Goal: Task Accomplishment & Management: Manage account settings

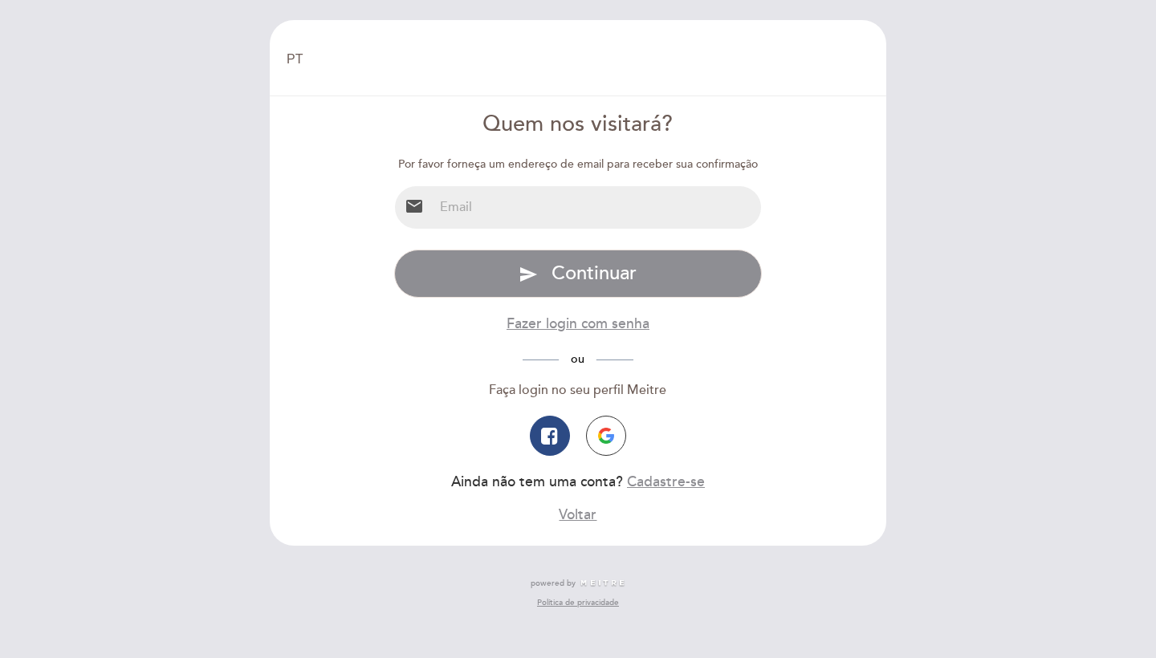
select select "pt"
type input "[EMAIL_ADDRESS][DOMAIN_NAME]"
click at [577, 272] on button "send Continuar" at bounding box center [578, 274] width 368 height 48
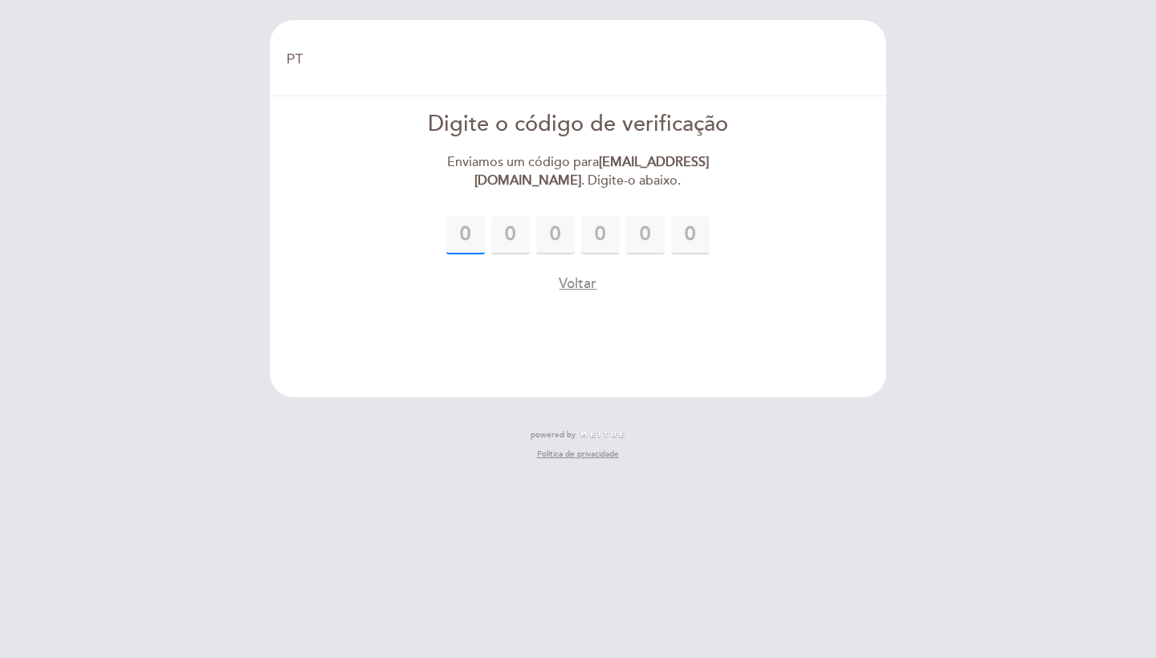
click at [466, 237] on input "text" at bounding box center [465, 235] width 39 height 39
click at [581, 275] on button "Voltar" at bounding box center [578, 284] width 38 height 20
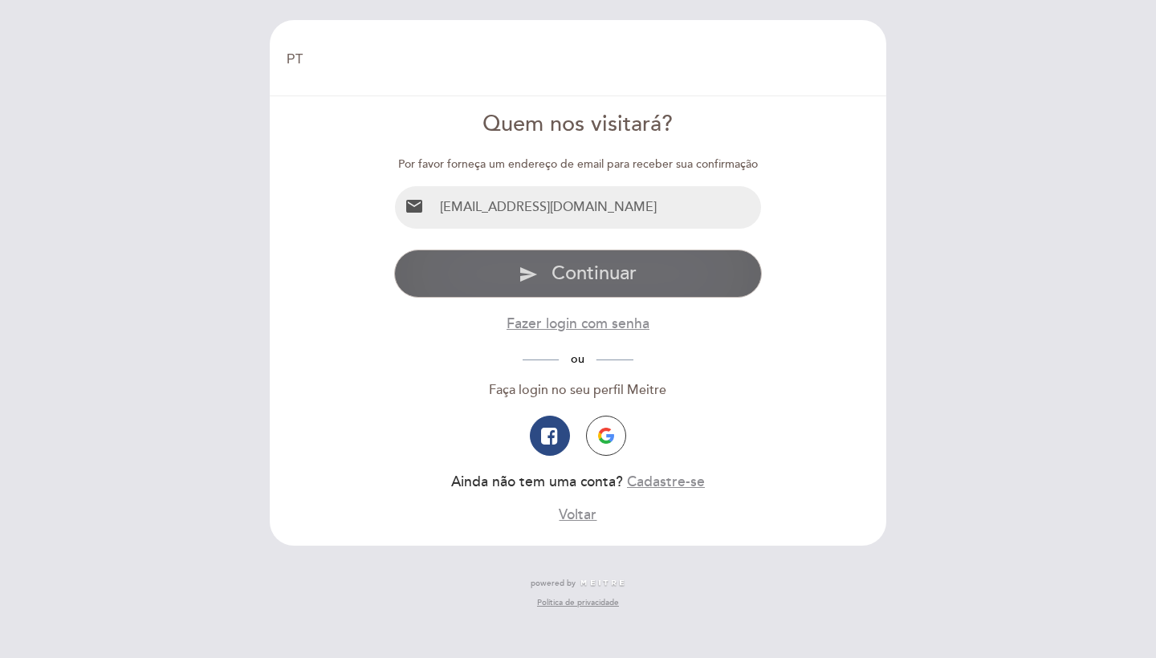
click at [562, 281] on span "Continuar" at bounding box center [593, 273] width 85 height 23
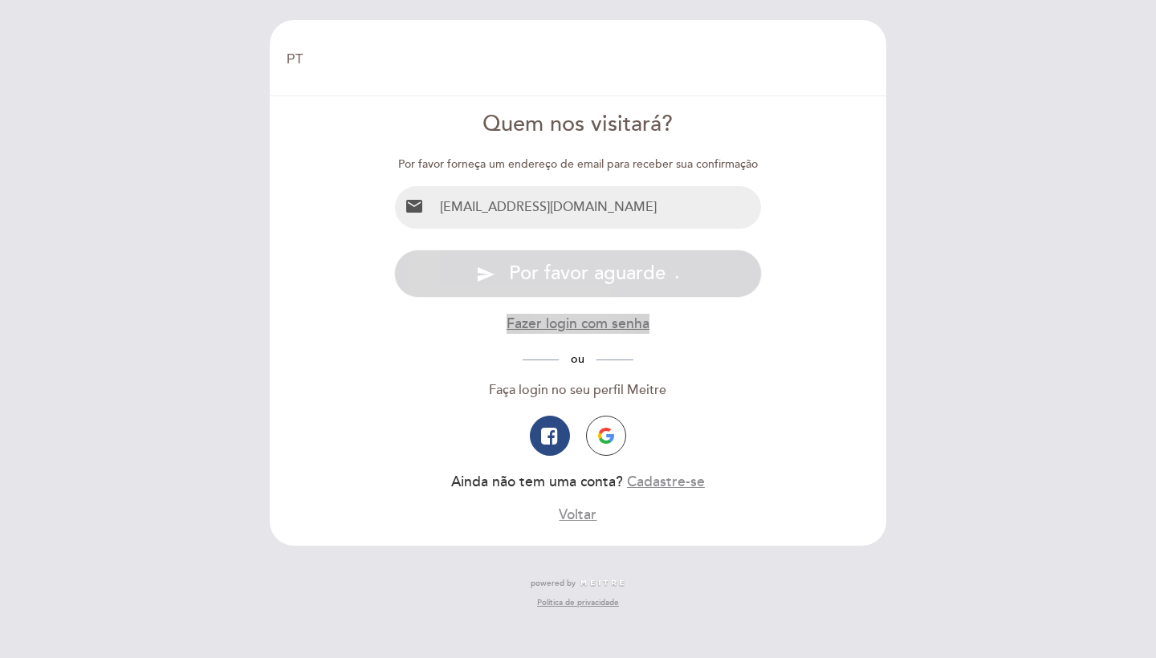
click at [563, 326] on button "Fazer login com senha" at bounding box center [577, 324] width 143 height 20
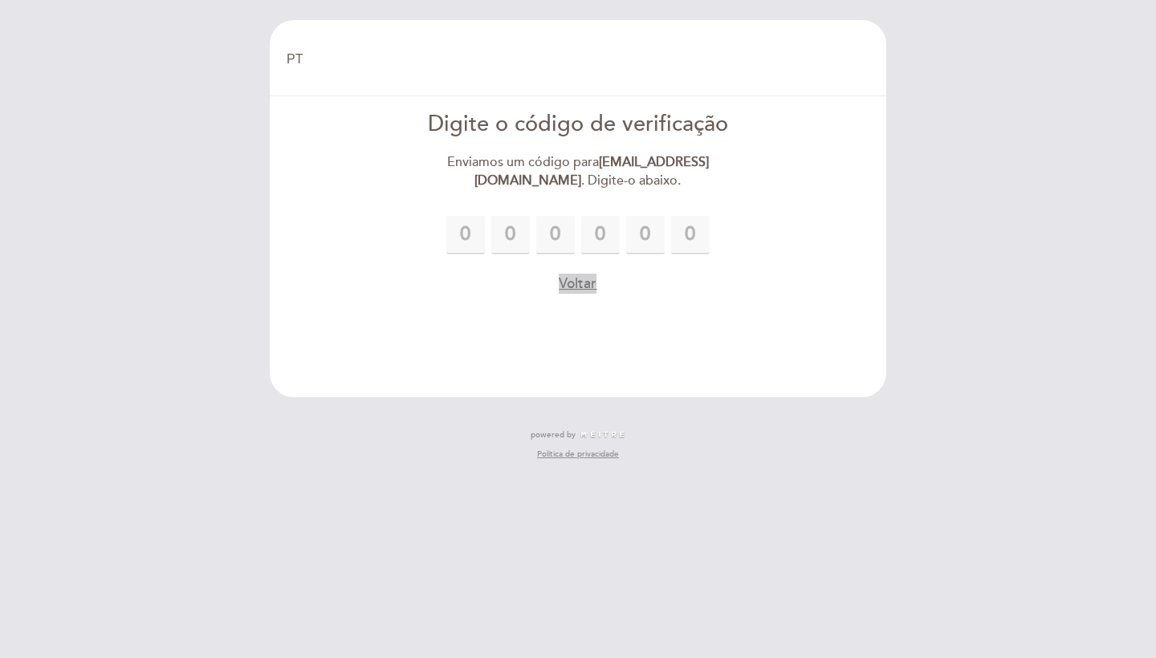
click at [574, 285] on button "Voltar" at bounding box center [578, 284] width 38 height 20
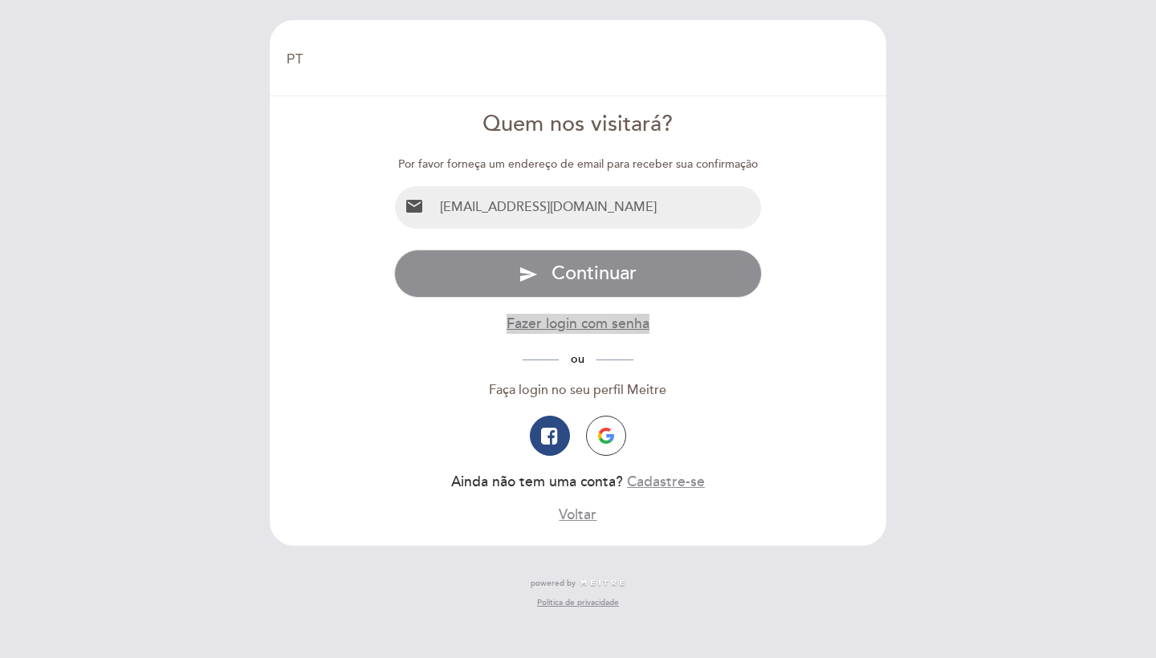
click at [542, 323] on button "Fazer login com senha" at bounding box center [577, 324] width 143 height 20
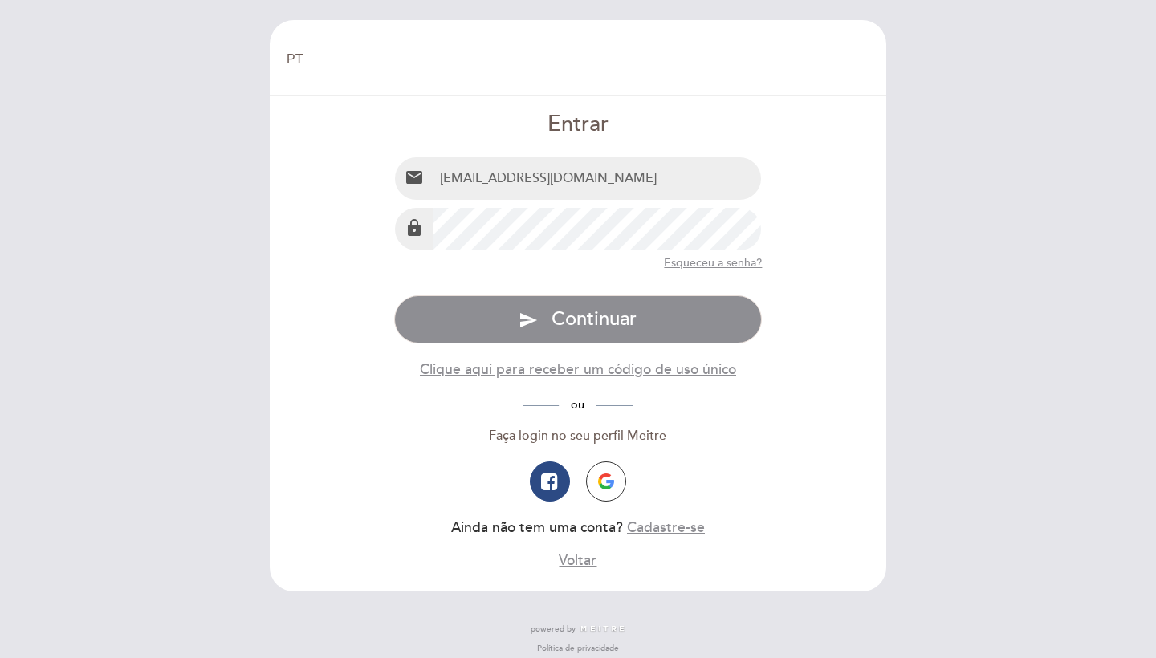
click at [577, 318] on button "send Continuar" at bounding box center [578, 319] width 368 height 48
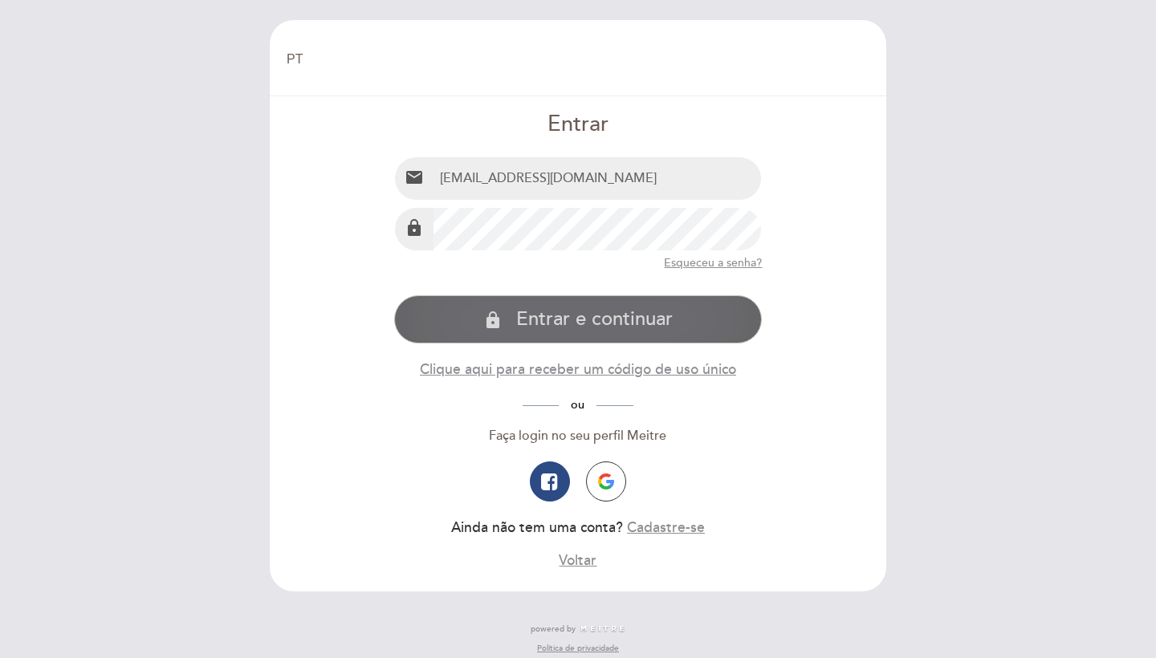
click at [650, 312] on div "email [EMAIL_ADDRESS][DOMAIN_NAME] lock Esqueceu a senha? Especifique email Ema…" at bounding box center [578, 363] width 368 height 414
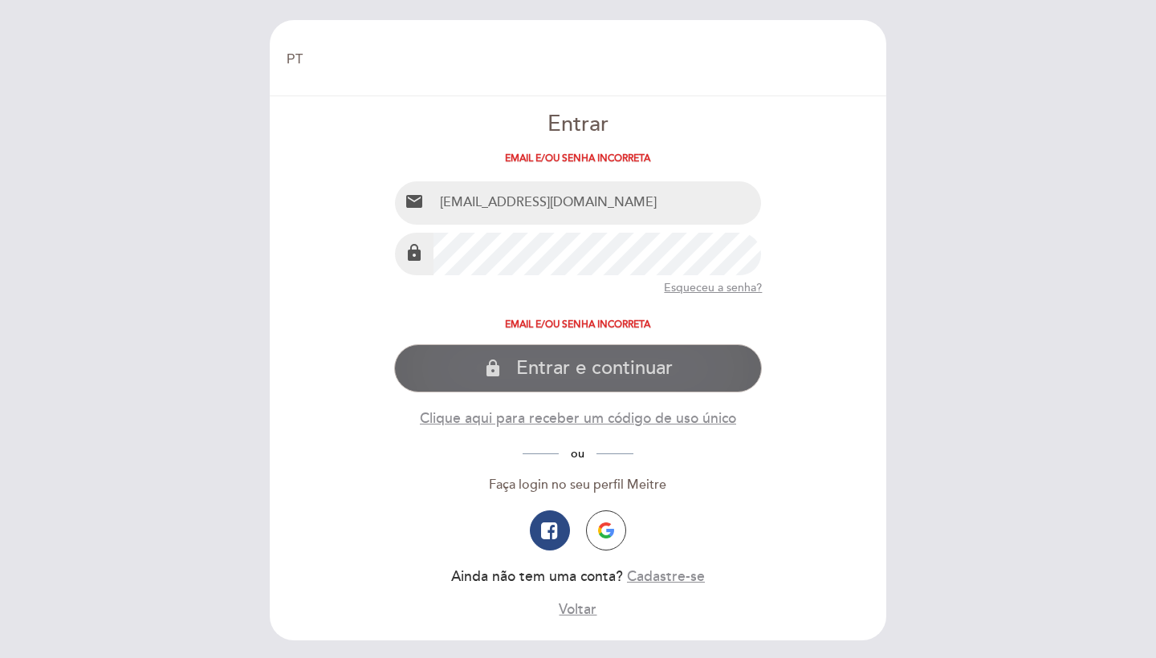
click at [596, 353] on button "lock Entrar e continuar" at bounding box center [578, 368] width 368 height 48
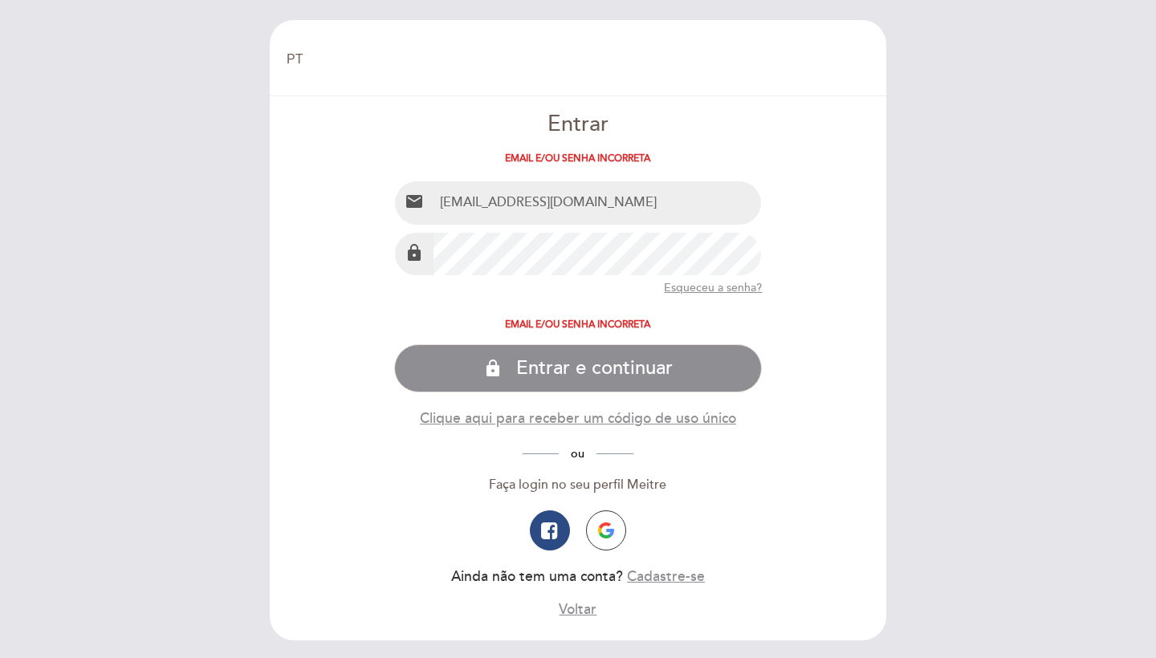
click at [392, 268] on form "Entrar Email e/ou senha incorreta email [EMAIL_ADDRESS][DOMAIN_NAME] lock Esque…" at bounding box center [578, 364] width 594 height 510
click at [620, 419] on button "Clique aqui para receber um código de uso único" at bounding box center [578, 418] width 316 height 20
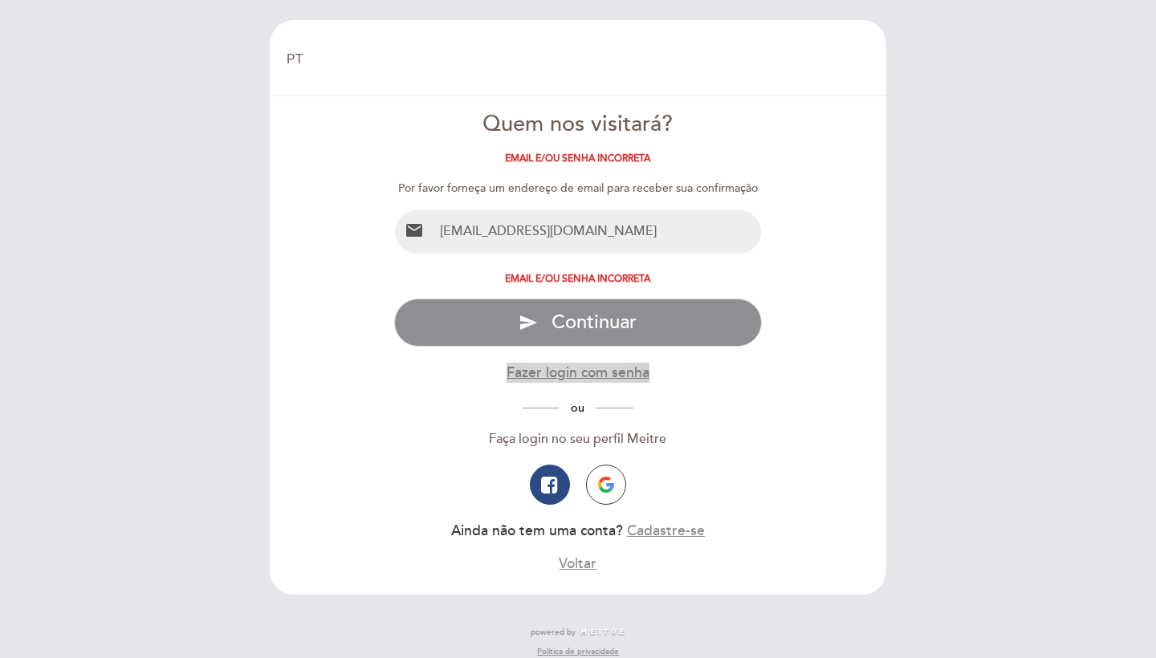
click at [621, 316] on span "Continuar" at bounding box center [593, 322] width 85 height 23
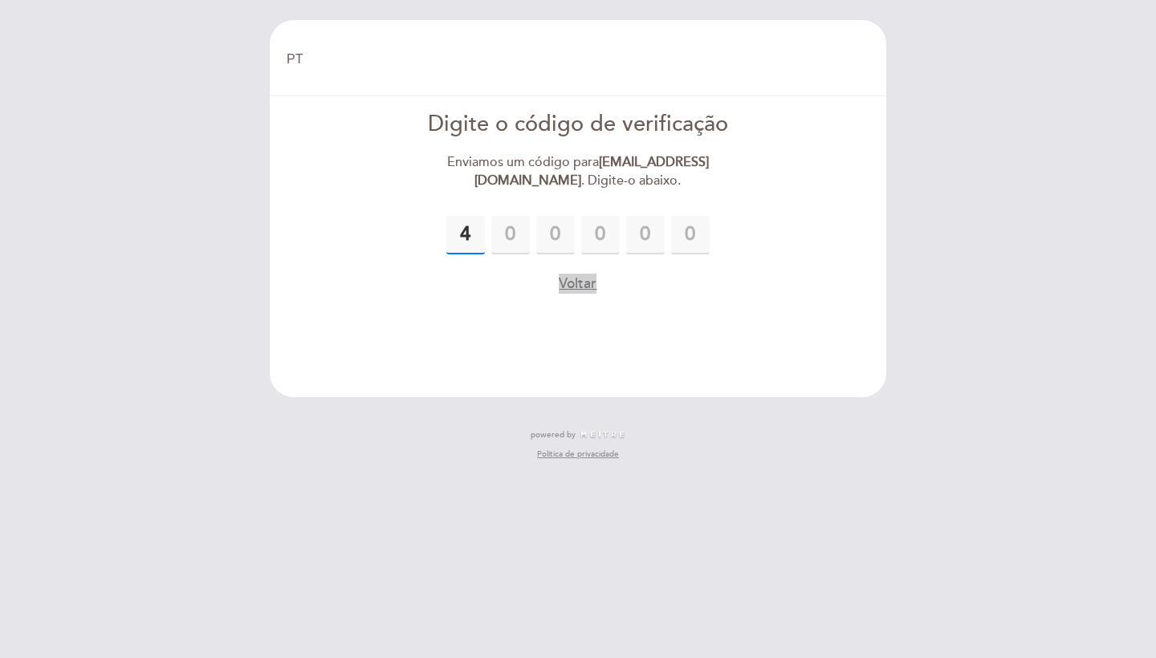
type input "4"
type input "3"
type input "1"
type input "8"
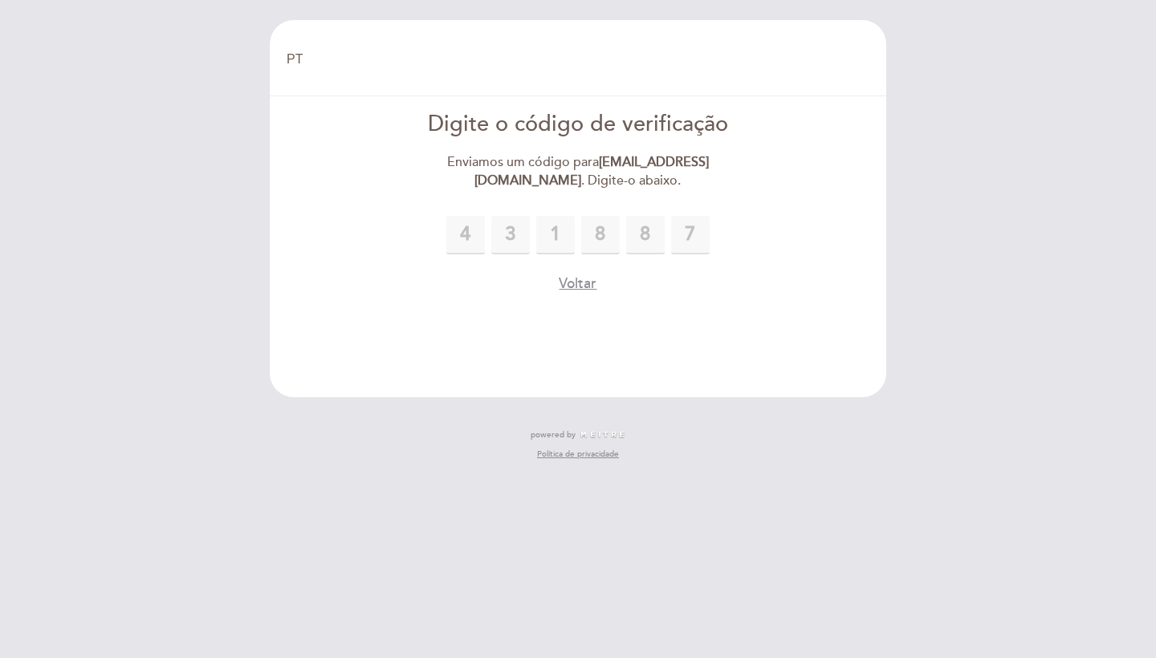
type input "7"
click at [469, 222] on input "4" at bounding box center [465, 235] width 39 height 39
click at [587, 288] on button "Voltar" at bounding box center [578, 284] width 38 height 20
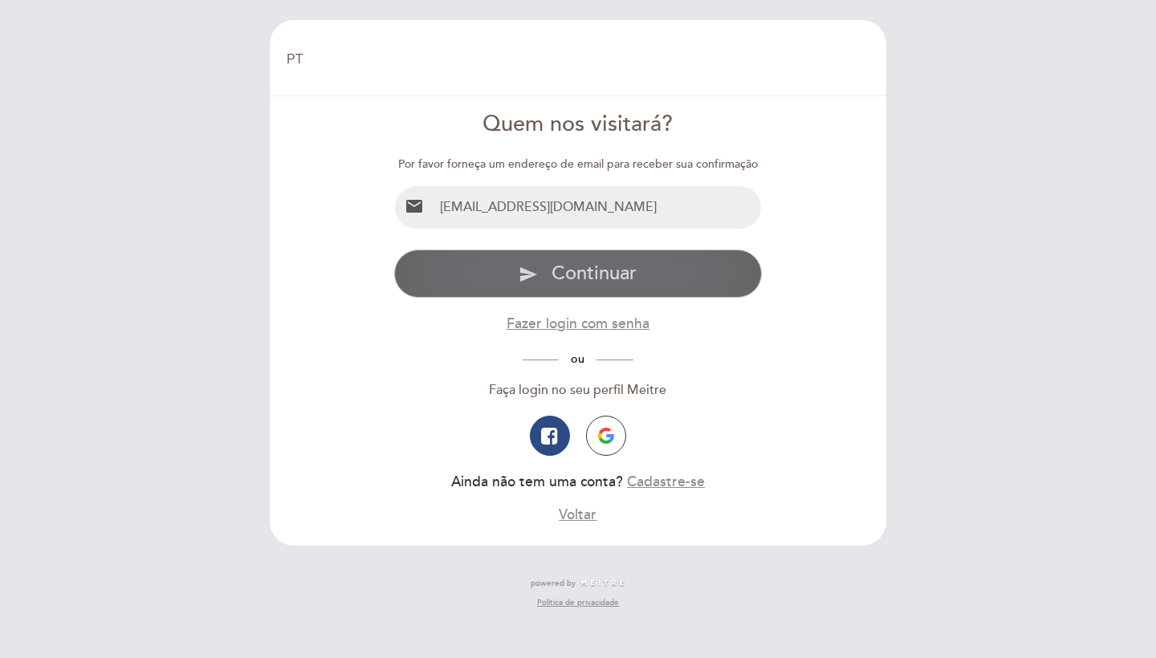
click at [737, 282] on button "send Continuar" at bounding box center [578, 274] width 368 height 48
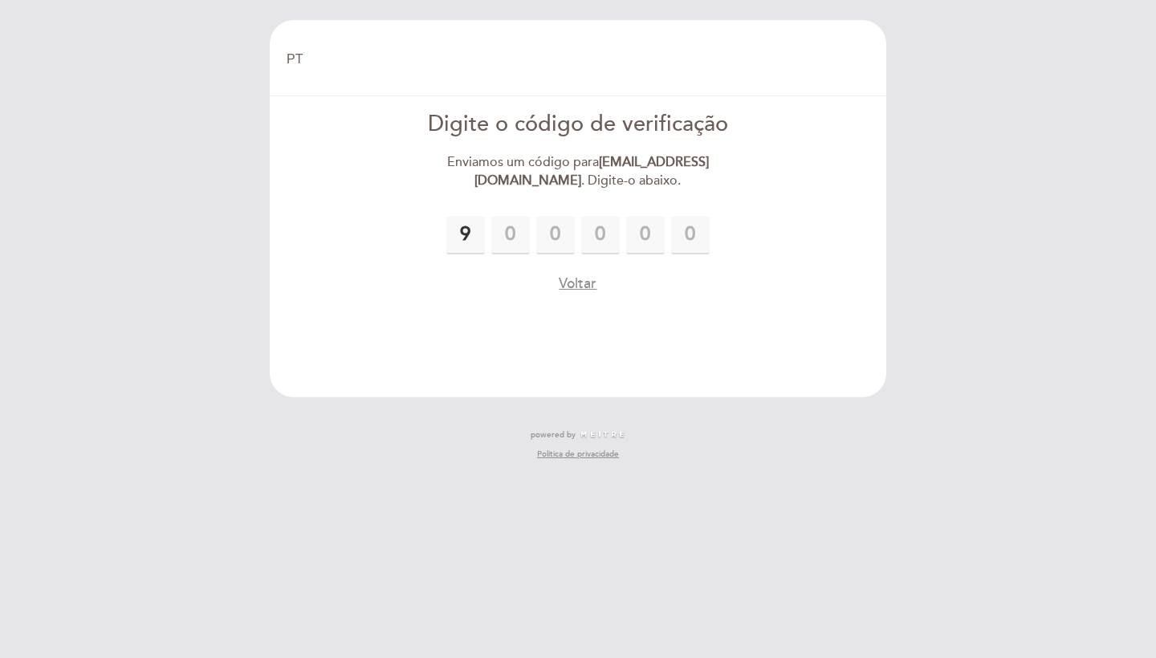
type input "9"
type input "3"
type input "1"
type input "5"
type input "8"
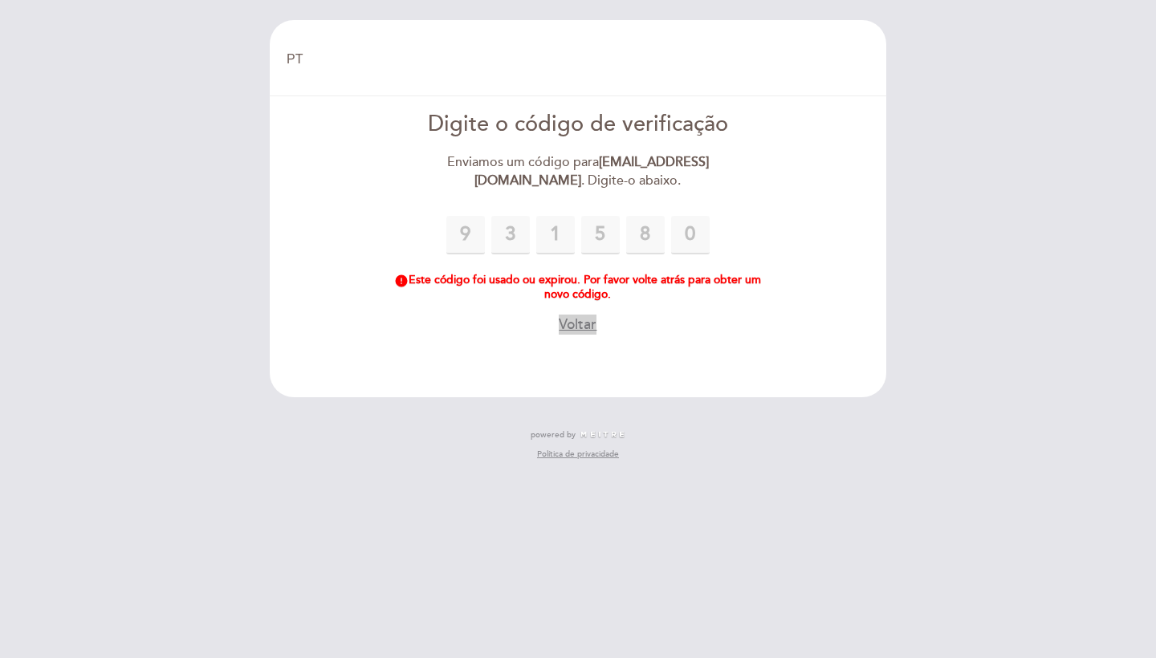
type input "0"
click at [575, 325] on button "Voltar" at bounding box center [578, 325] width 38 height 20
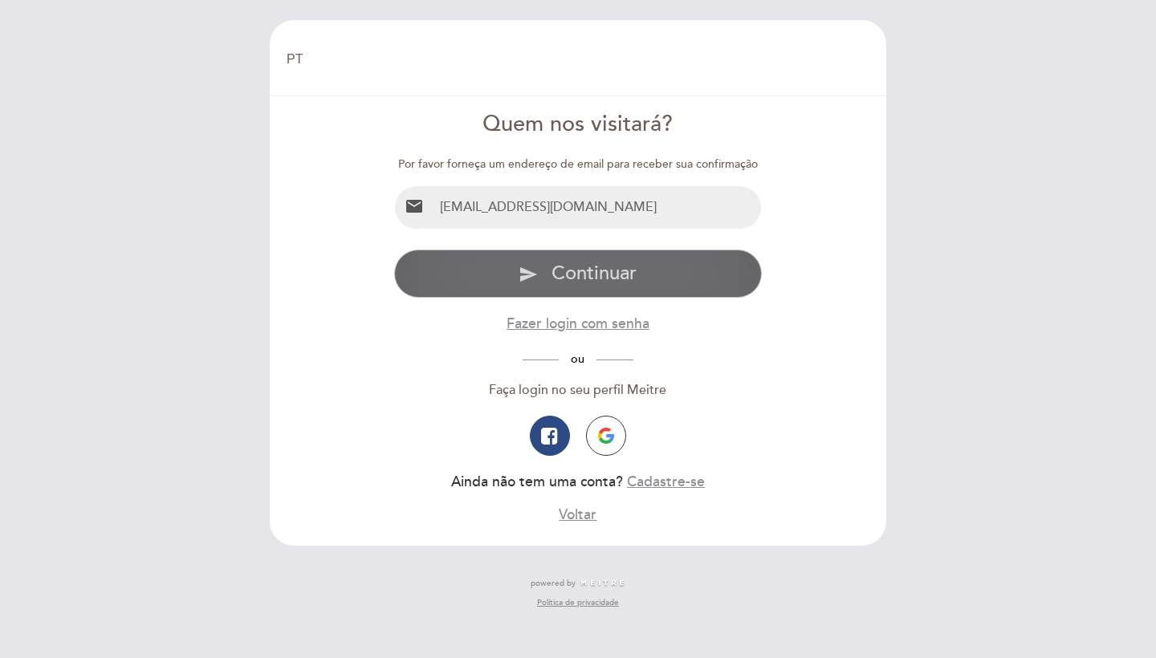
click at [688, 287] on button "send Continuar" at bounding box center [578, 274] width 368 height 48
